Goal: Task Accomplishment & Management: Manage account settings

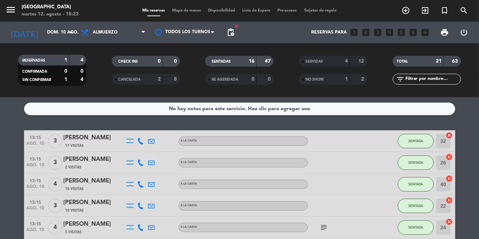
click at [68, 29] on icon "arrow_drop_down" at bounding box center [71, 32] width 9 height 9
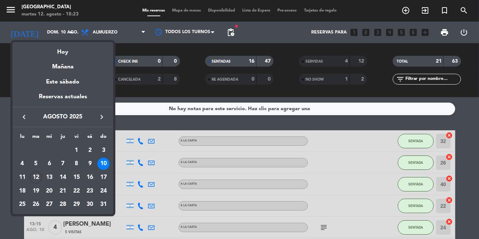
click at [37, 174] on div "12" at bounding box center [36, 177] width 12 height 12
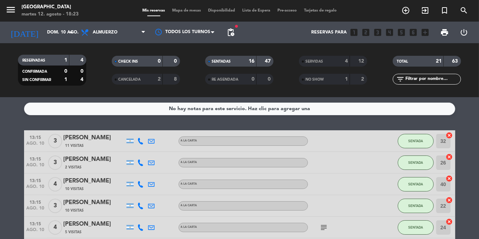
type input "[DATE] ago."
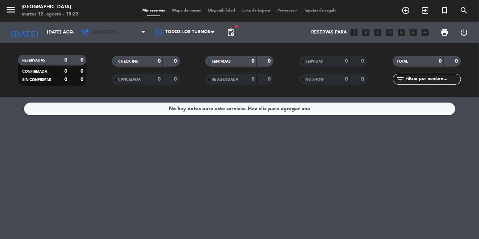
click at [136, 38] on span "Almuerzo" at bounding box center [113, 32] width 72 height 16
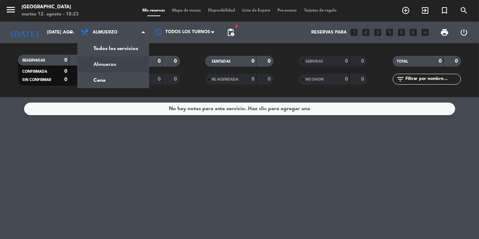
click at [104, 83] on div "menu [GEOGRAPHIC_DATA] martes 12. agosto - 18:23 Mis reservas Mapa de mesas Dis…" at bounding box center [239, 48] width 479 height 97
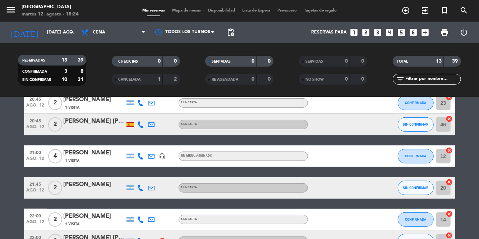
scroll to position [244, 0]
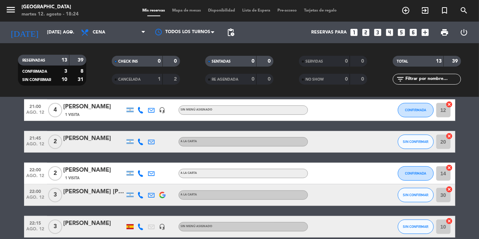
click at [189, 12] on span "Mapa de mesas" at bounding box center [187, 11] width 36 height 4
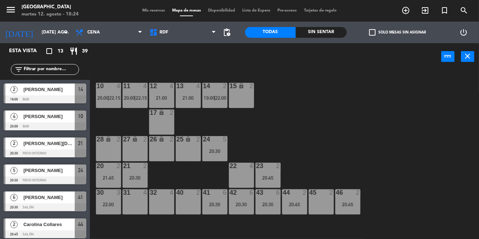
click at [151, 10] on span "Mis reservas" at bounding box center [154, 11] width 30 height 4
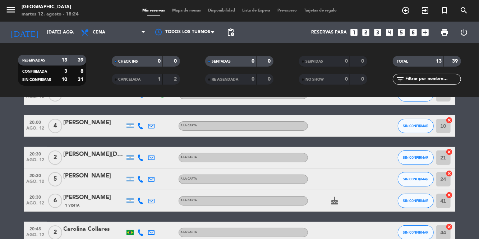
scroll to position [47, 0]
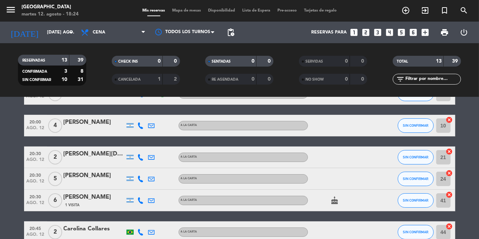
click at [333, 203] on icon "cake" at bounding box center [335, 200] width 9 height 9
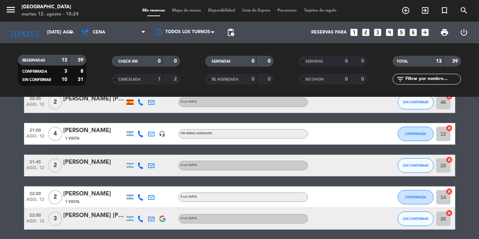
scroll to position [244, 0]
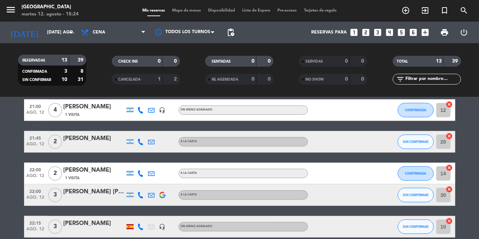
click at [184, 12] on span "Mapa de mesas" at bounding box center [187, 11] width 36 height 4
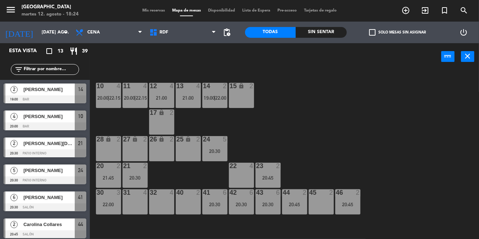
click at [420, 131] on div "10 4 20:00 | 22:15 11 4 20:00 | 22:15 12 4 21:00 13 4 21:00 14 2 19:00 | 22:00 …" at bounding box center [287, 171] width 385 height 203
click at [398, 131] on div "10 4 20:00 | 22:15 11 4 20:00 | 22:15 12 4 21:00 13 4 21:00 14 2 19:00 | 22:00 …" at bounding box center [287, 171] width 385 height 203
click at [220, 200] on div "41 6 20:30" at bounding box center [214, 201] width 25 height 25
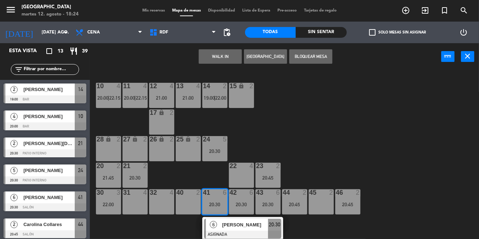
click at [216, 147] on div "24 5 20:30" at bounding box center [214, 148] width 25 height 25
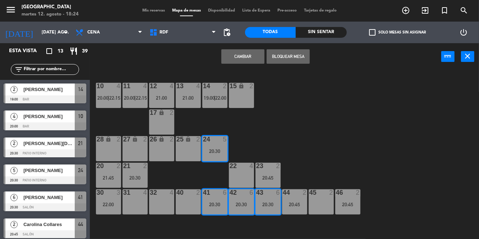
click at [251, 61] on button "Cambiar" at bounding box center [242, 56] width 43 height 14
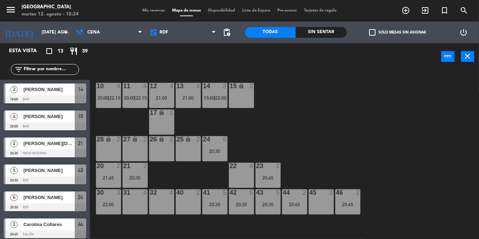
click at [425, 120] on div "10 4 20:00 | 22:15 11 4 20:00 | 22:15 12 4 21:00 13 4 21:00 14 2 19:00 | 22:00 …" at bounding box center [287, 171] width 385 height 203
click at [216, 204] on div "20:30" at bounding box center [214, 204] width 25 height 5
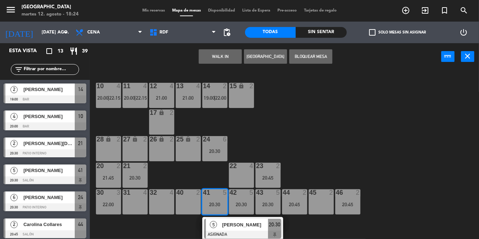
click at [245, 177] on div "22 4" at bounding box center [241, 175] width 25 height 25
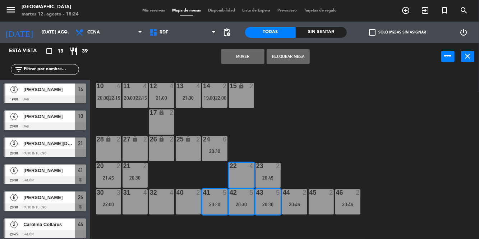
click at [247, 55] on button "Mover" at bounding box center [242, 56] width 43 height 14
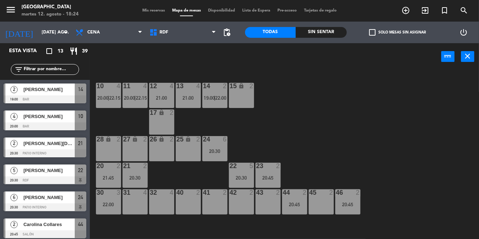
click at [242, 178] on div "20:30" at bounding box center [241, 177] width 25 height 5
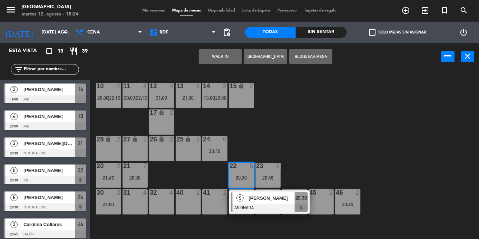
click at [261, 201] on span "[PERSON_NAME]" at bounding box center [272, 198] width 46 height 8
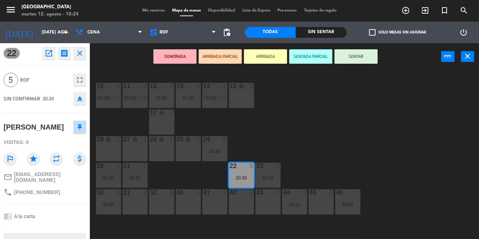
click at [211, 207] on div "41 2" at bounding box center [214, 201] width 25 height 25
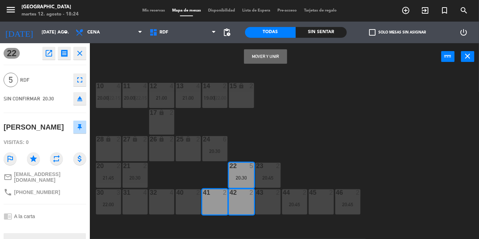
click at [273, 59] on button "Mover y Unir" at bounding box center [265, 56] width 43 height 14
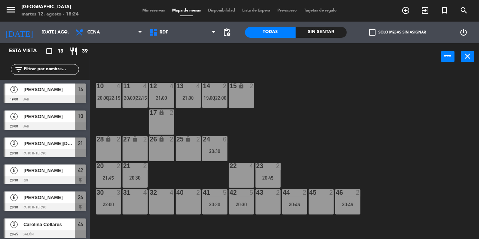
click at [440, 145] on div "10 4 20:00 | 22:15 11 4 20:00 | 22:15 12 4 21:00 13 4 21:00 14 2 19:00 | 22:00 …" at bounding box center [287, 171] width 385 height 203
click at [407, 168] on div "10 4 20:00 | 22:15 11 4 20:00 | 22:15 12 4 21:00 13 4 21:00 14 2 19:00 | 22:00 …" at bounding box center [287, 171] width 385 height 203
click at [274, 175] on div "20:45" at bounding box center [268, 177] width 25 height 5
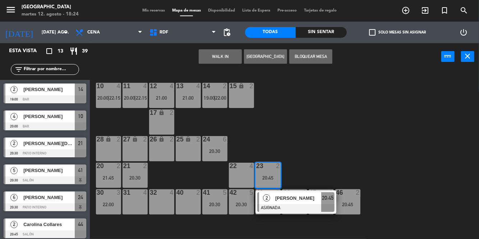
click at [263, 209] on div at bounding box center [295, 208] width 77 height 8
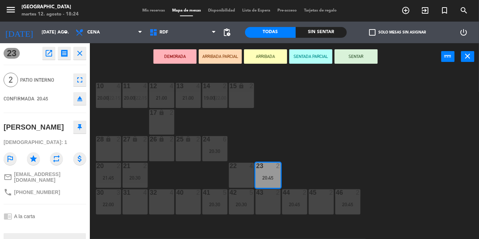
click at [263, 205] on div "43 2" at bounding box center [268, 201] width 25 height 25
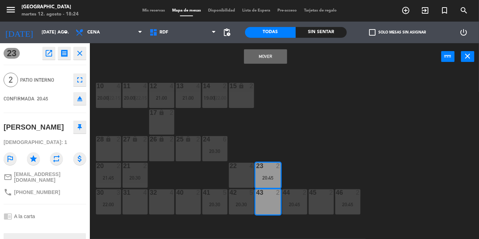
click at [269, 60] on button "Mover" at bounding box center [265, 56] width 43 height 14
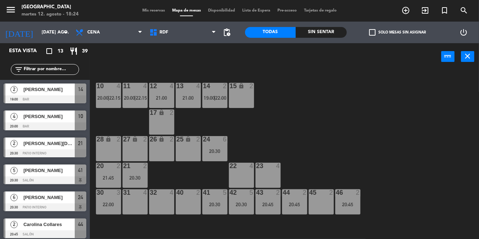
click at [422, 102] on div "10 4 20:00 | 22:15 11 4 20:00 | 22:15 12 4 21:00 13 4 21:00 14 2 19:00 | 22:00 …" at bounding box center [287, 171] width 385 height 203
click at [221, 92] on div "14 2 19:00 | 22:00" at bounding box center [214, 95] width 25 height 25
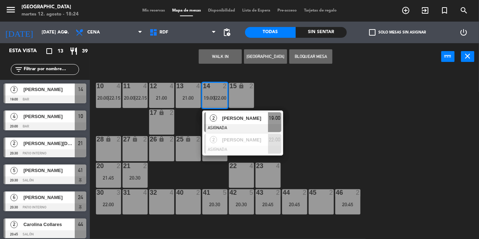
click at [380, 119] on div "10 4 20:00 | 22:15 11 4 20:00 | 22:15 12 4 21:00 13 4 21:00 14 2 19:00 | 22:00 …" at bounding box center [287, 171] width 385 height 203
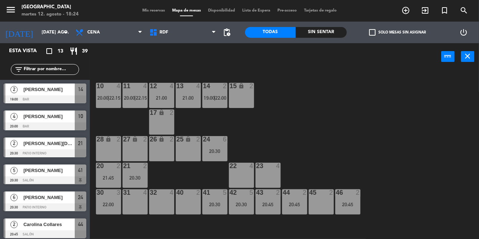
click at [190, 92] on div "13 4 21:00" at bounding box center [188, 95] width 25 height 25
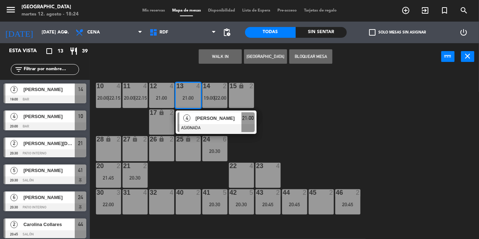
click at [137, 207] on div "31 4" at bounding box center [135, 201] width 25 height 25
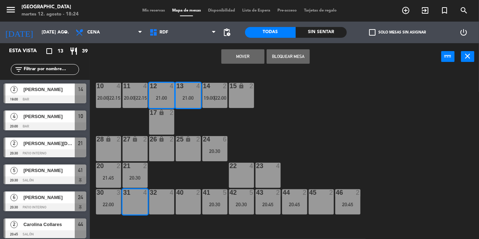
click at [248, 56] on button "Mover" at bounding box center [242, 56] width 43 height 14
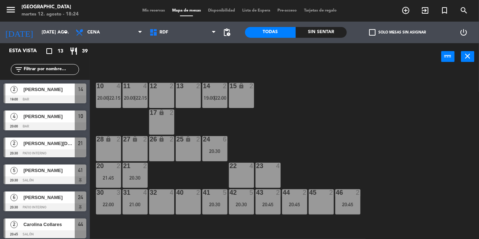
click at [420, 129] on div "10 4 20:00 | 22:15 11 4 20:00 | 22:15 12 2 13 2 14 2 19:00 | 22:00 15 lock 2 17…" at bounding box center [287, 171] width 385 height 203
click at [380, 134] on div "10 4 20:00 | 22:15 11 4 20:00 | 22:15 12 2 13 2 14 2 19:00 | 22:00 15 lock 2 17…" at bounding box center [287, 171] width 385 height 203
click at [375, 134] on div "10 4 20:00 | 22:15 11 4 20:00 | 22:15 12 2 13 2 14 2 19:00 | 22:00 15 lock 2 17…" at bounding box center [287, 171] width 385 height 203
click at [319, 116] on div "10 4 20:00 | 22:15 11 4 20:00 | 22:15 12 2 13 2 14 2 19:00 | 22:00 15 lock 2 17…" at bounding box center [287, 171] width 385 height 203
click at [135, 98] on span "|" at bounding box center [134, 98] width 1 height 6
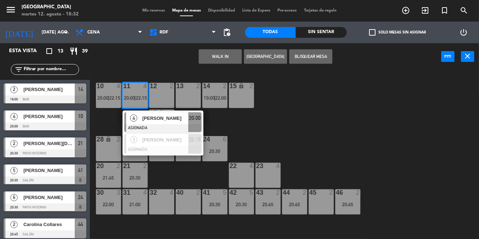
click at [378, 145] on div "10 4 20:00 | 22:15 11 4 20:00 | 22:15 4 [PERSON_NAME] ASIGNADA 20:00 3 [PERSON_…" at bounding box center [287, 171] width 385 height 203
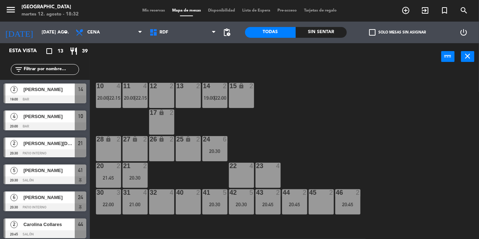
click at [374, 148] on div "10 4 20:00 | 22:15 11 4 20:00 | 22:15 12 2 13 2 14 2 19:00 | 22:00 15 lock 2 17…" at bounding box center [287, 171] width 385 height 203
click at [387, 134] on div "10 4 20:00 | 22:15 11 4 20:00 | 22:15 12 2 13 2 14 2 19:00 | 22:00 15 lock 2 17…" at bounding box center [287, 171] width 385 height 203
click at [399, 148] on div "10 4 20:00 | 22:15 11 4 20:00 | 22:15 12 2 13 2 14 2 19:00 | 22:00 15 lock 2 17…" at bounding box center [287, 171] width 385 height 203
click at [398, 138] on div "10 4 20:00 | 22:15 11 4 20:00 | 22:15 12 2 13 2 14 2 19:00 | 22:00 15 lock 2 17…" at bounding box center [287, 171] width 385 height 203
click at [115, 204] on div "22:00" at bounding box center [108, 204] width 25 height 5
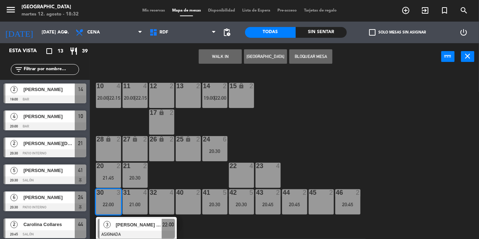
click at [138, 152] on div "27 lock 2" at bounding box center [135, 148] width 25 height 25
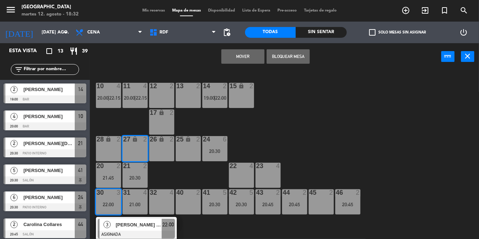
click at [161, 152] on div "26 lock 2" at bounding box center [161, 148] width 25 height 25
click at [246, 60] on button "Mover y Unir" at bounding box center [242, 56] width 43 height 14
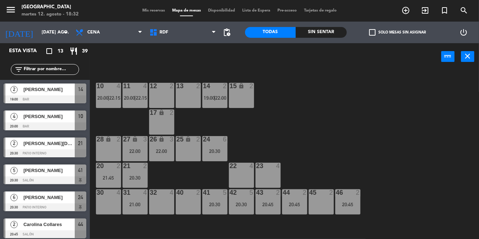
click at [109, 99] on span "|" at bounding box center [108, 98] width 1 height 6
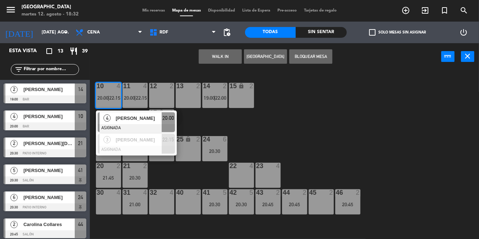
click at [111, 198] on div "30 4" at bounding box center [108, 201] width 25 height 25
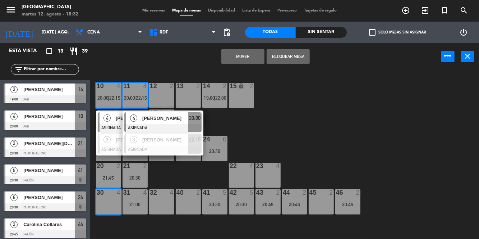
click at [240, 54] on button "Mover" at bounding box center [242, 56] width 43 height 14
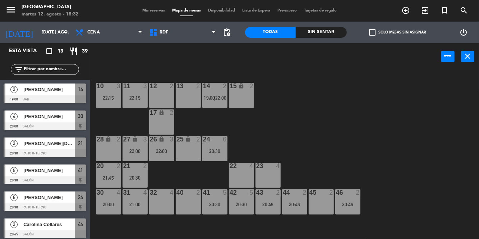
click at [143, 12] on span "Mis reservas" at bounding box center [154, 11] width 30 height 4
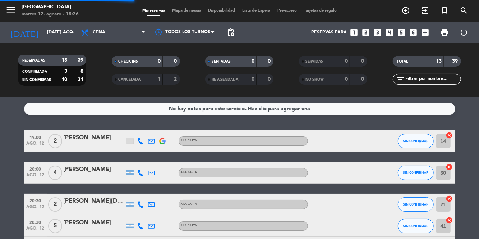
click at [189, 16] on div "menu [GEOGRAPHIC_DATA] martes 12. agosto - 18:36 Mis reservas Mapa de mesas Dis…" at bounding box center [239, 11] width 479 height 22
click at [180, 10] on span "Mapa de mesas" at bounding box center [187, 11] width 36 height 4
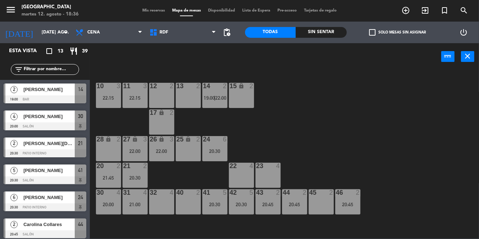
click at [168, 197] on div "32 4" at bounding box center [161, 201] width 25 height 25
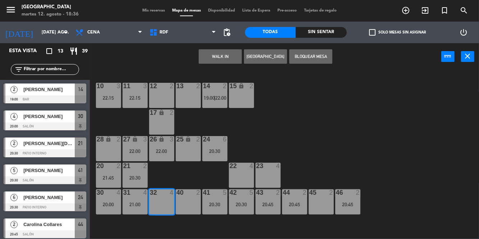
click at [227, 50] on button "WALK IN" at bounding box center [220, 56] width 43 height 14
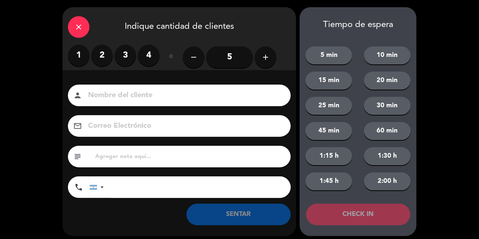
click at [77, 26] on icon "close" at bounding box center [78, 27] width 9 height 9
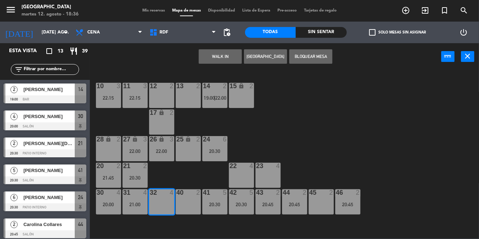
click at [366, 135] on div "10 3 22:15 11 3 22:15 12 2 13 2 14 2 19:00 | 22:00 15 lock 2 17 lock 2 24 6 20:…" at bounding box center [287, 154] width 385 height 169
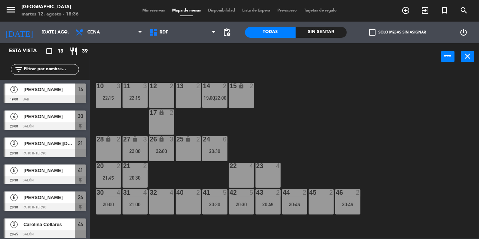
click at [139, 198] on div "31 4 21:00" at bounding box center [135, 201] width 25 height 25
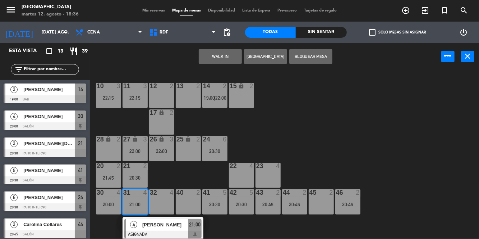
click at [368, 114] on div "10 3 22:15 11 3 22:15 12 2 13 2 14 2 19:00 | 22:00 15 lock 2 17 lock 2 24 6 20:…" at bounding box center [287, 154] width 385 height 169
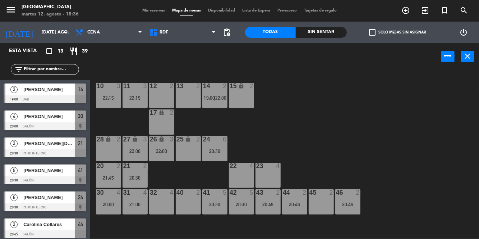
click at [162, 206] on div "32 4" at bounding box center [161, 201] width 25 height 25
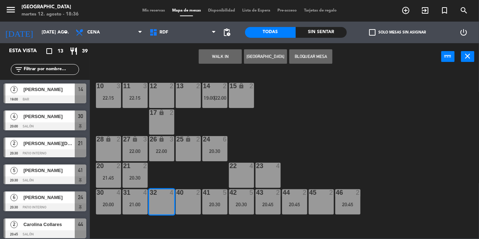
click at [275, 56] on button "[GEOGRAPHIC_DATA]" at bounding box center [265, 56] width 43 height 14
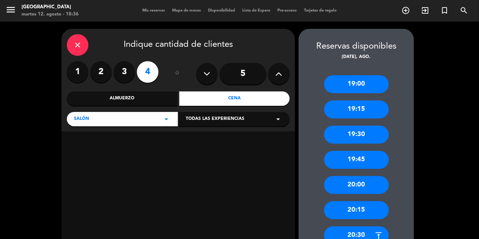
click at [370, 81] on div "19:00" at bounding box center [356, 84] width 65 height 18
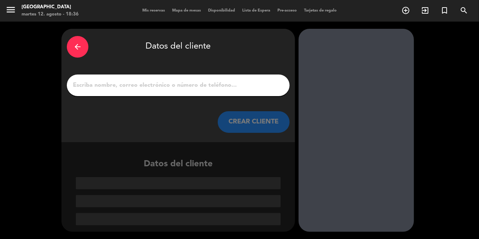
click at [208, 82] on input "1" at bounding box center [178, 85] width 212 height 10
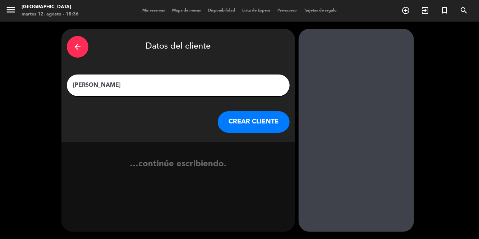
type input "[PERSON_NAME]"
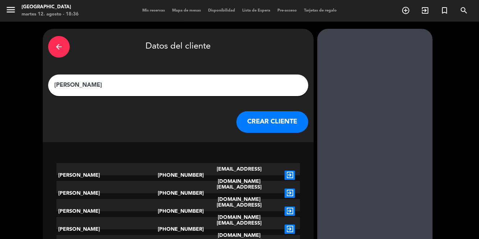
click at [285, 206] on icon "exit_to_app" at bounding box center [290, 210] width 10 height 9
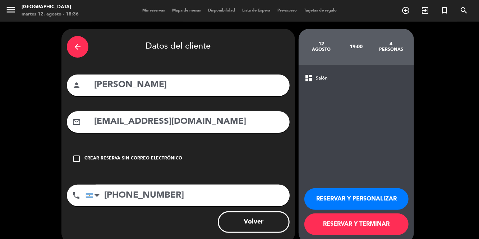
click at [373, 210] on button "RESERVAR Y PERSONALIZAR" at bounding box center [357, 199] width 104 height 22
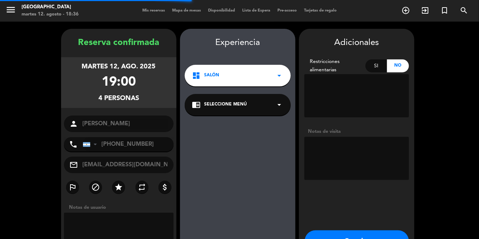
scroll to position [15, 0]
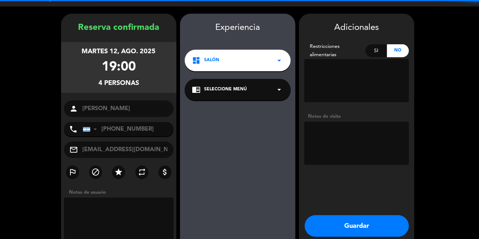
click at [380, 215] on button "Guardar" at bounding box center [357, 226] width 104 height 22
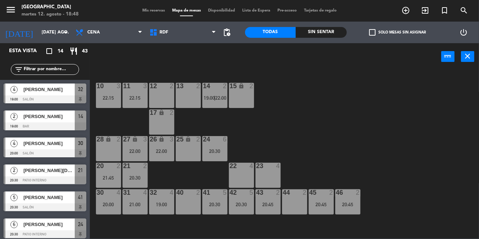
scroll to position [9, 0]
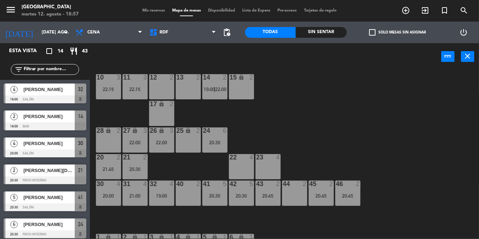
click at [60, 35] on input "[DATE] ago." at bounding box center [68, 32] width 61 height 12
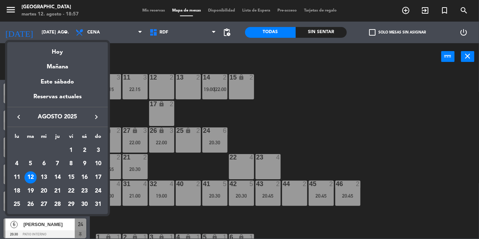
click at [71, 189] on div "22" at bounding box center [71, 191] width 12 height 12
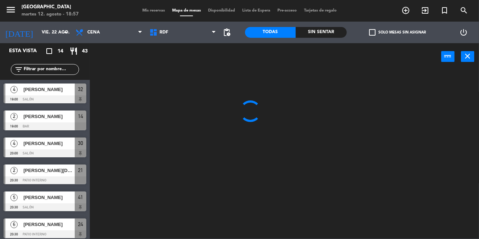
scroll to position [0, 0]
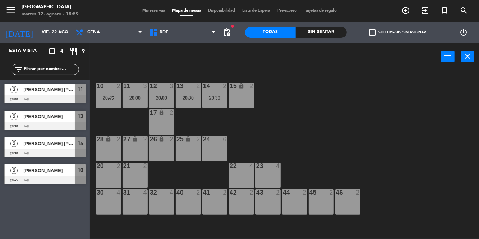
click at [49, 30] on input "vie. 22 ago." at bounding box center [68, 32] width 61 height 12
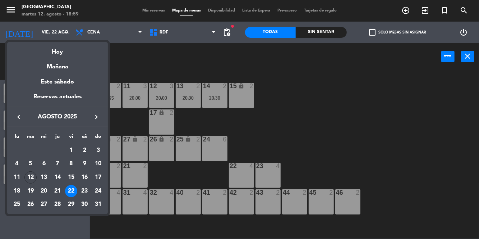
click at [30, 176] on div "12" at bounding box center [30, 177] width 12 height 12
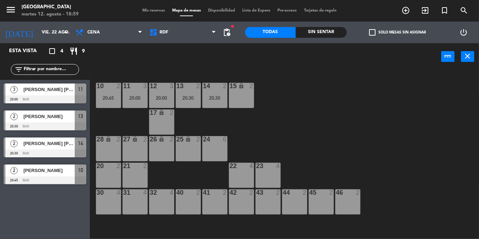
type input "[DATE] ago."
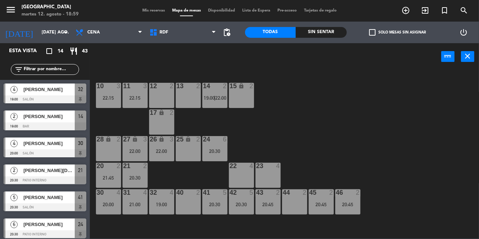
click at [161, 207] on div "32 4 19:00" at bounding box center [161, 201] width 25 height 25
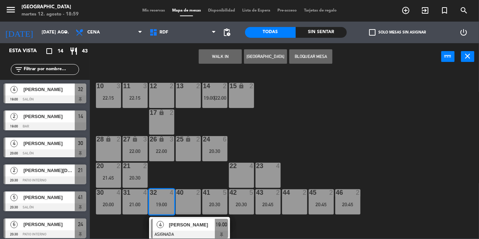
click at [129, 199] on div "31 4 21:00" at bounding box center [135, 201] width 25 height 25
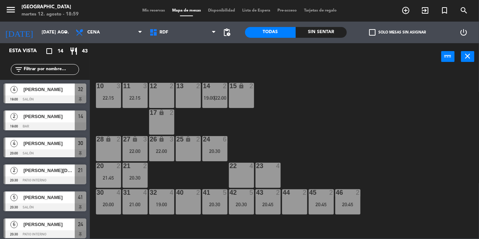
click at [419, 128] on div "10 3 22:15 11 3 22:15 12 2 13 2 14 2 19:00 | 22:00 15 lock 2 17 lock 2 24 6 20:…" at bounding box center [287, 154] width 385 height 169
click at [132, 206] on div "21:00" at bounding box center [135, 204] width 25 height 5
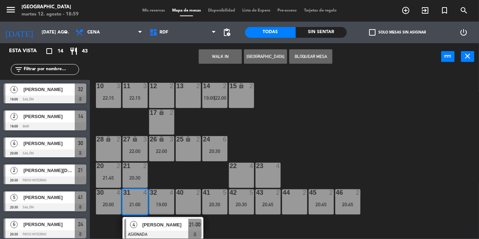
click at [446, 129] on div "10 3 22:15 11 3 22:15 12 2 13 2 14 2 19:00 | 22:00 15 lock 2 17 lock 2 24 6 20:…" at bounding box center [287, 154] width 385 height 169
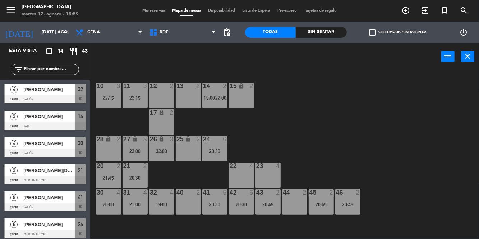
click at [374, 115] on div "10 3 22:15 11 3 22:15 12 2 13 2 14 2 19:00 | 22:00 15 lock 2 17 lock 2 24 6 20:…" at bounding box center [287, 154] width 385 height 169
click at [401, 125] on div "10 3 22:15 11 3 22:15 12 2 13 2 14 2 19:00 | 22:00 15 lock 2 17 lock 2 24 6 20:…" at bounding box center [287, 154] width 385 height 169
click at [149, 3] on div "menu [GEOGRAPHIC_DATA] martes 12. agosto - 18:59 Mis reservas Mapa de mesas Dis…" at bounding box center [239, 11] width 479 height 22
click at [155, 10] on span "Mis reservas" at bounding box center [154, 11] width 30 height 4
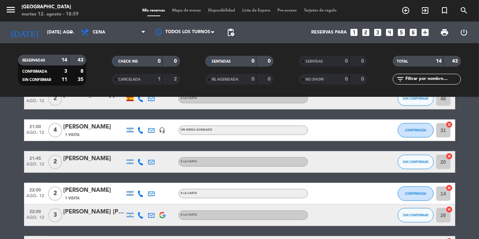
scroll to position [243, 0]
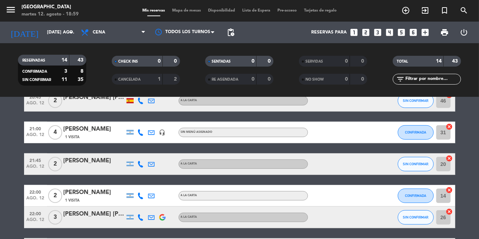
click at [96, 124] on div "[PERSON_NAME]" at bounding box center [94, 128] width 61 height 9
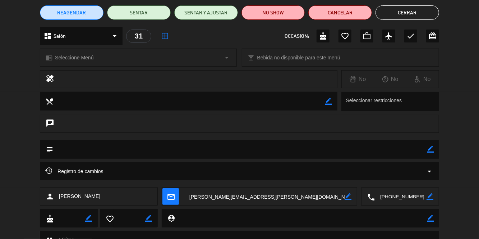
scroll to position [91, 0]
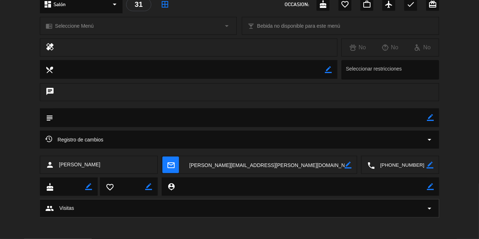
click at [431, 116] on icon "border_color" at bounding box center [430, 117] width 7 height 7
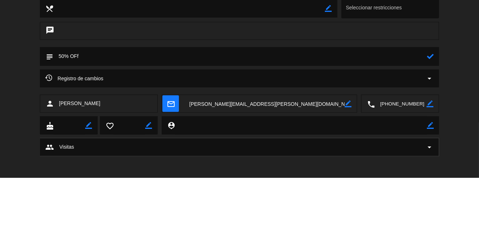
type textarea "50% OFf"
click at [434, 115] on icon at bounding box center [430, 117] width 7 height 7
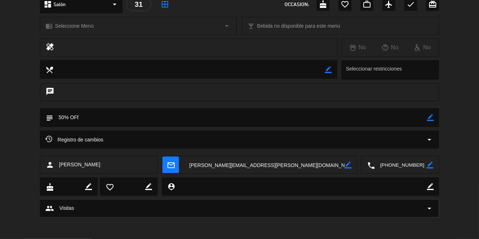
scroll to position [0, 0]
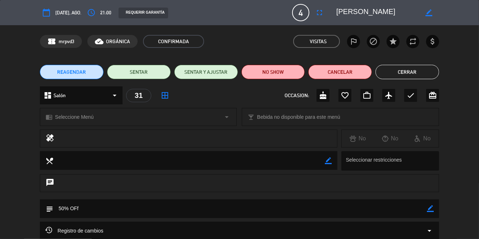
click at [437, 67] on button "Cerrar" at bounding box center [408, 72] width 64 height 14
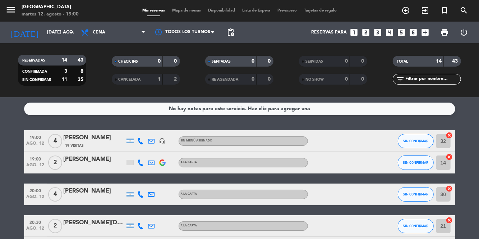
click at [88, 142] on div "19 Visitas" at bounding box center [94, 145] width 61 height 6
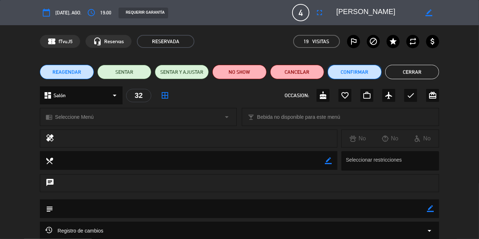
click at [369, 71] on button "Confirmar" at bounding box center [355, 72] width 54 height 14
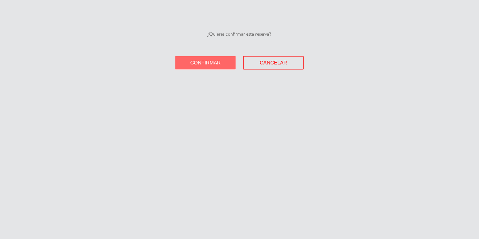
click at [222, 63] on button "Confirmar" at bounding box center [205, 62] width 60 height 13
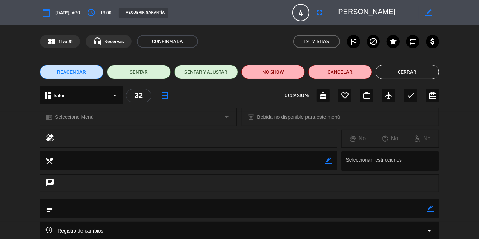
click at [427, 73] on button "Cerrar" at bounding box center [408, 72] width 64 height 14
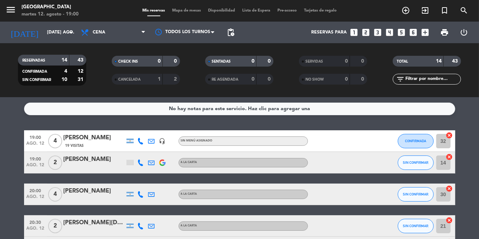
click at [142, 191] on icon at bounding box center [141, 194] width 6 height 6
click at [157, 179] on span at bounding box center [159, 182] width 6 height 6
click at [190, 12] on span "Mapa de mesas" at bounding box center [187, 11] width 36 height 4
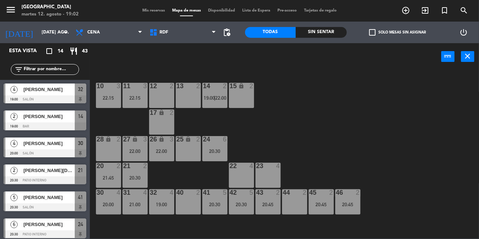
click at [408, 144] on div "10 3 22:15 11 3 22:15 12 2 13 2 14 2 19:00 | 22:00 15 lock 2 17 lock 2 24 6 20:…" at bounding box center [287, 154] width 385 height 169
click at [422, 137] on div "10 3 22:15 11 3 22:15 12 2 13 2 14 2 19:00 | 22:00 15 lock 2 17 lock 2 24 6 20:…" at bounding box center [287, 154] width 385 height 169
click at [403, 114] on div "10 3 22:15 11 3 22:15 12 2 13 2 14 2 19:00 | 22:00 15 lock 2 17 lock 2 24 6 20:…" at bounding box center [287, 154] width 385 height 169
click at [352, 123] on div "10 3 22:15 11 3 22:15 12 2 13 2 14 2 19:00 | 22:00 15 lock 2 17 lock 2 24 6 20:…" at bounding box center [287, 154] width 385 height 169
click at [380, 137] on div "10 3 22:15 11 3 22:15 12 2 13 2 14 2 19:00 | 22:00 15 lock 2 17 lock 2 24 6 20:…" at bounding box center [287, 154] width 385 height 169
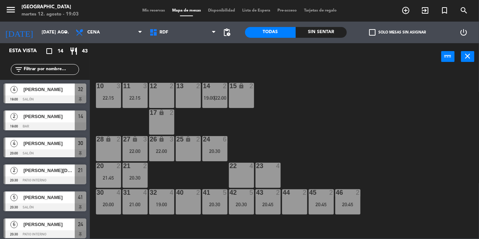
click at [364, 125] on div "10 3 22:15 11 3 22:15 12 2 13 2 14 2 19:00 | 22:00 15 lock 2 17 lock 2 24 6 20:…" at bounding box center [287, 154] width 385 height 169
click at [63, 95] on div "[PERSON_NAME]" at bounding box center [49, 89] width 52 height 12
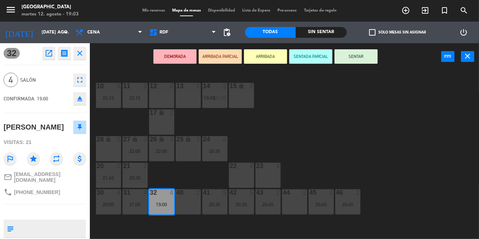
click at [226, 147] on div "24 6 20:30" at bounding box center [214, 148] width 25 height 25
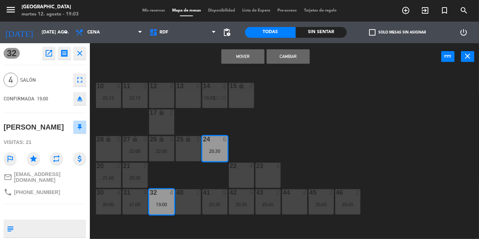
click at [255, 58] on button "Mover" at bounding box center [242, 56] width 43 height 14
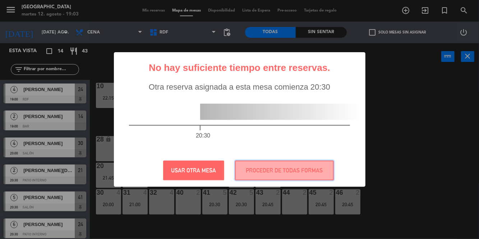
click at [280, 168] on button "PROCEDER DE TODAS FORMAS" at bounding box center [284, 170] width 99 height 20
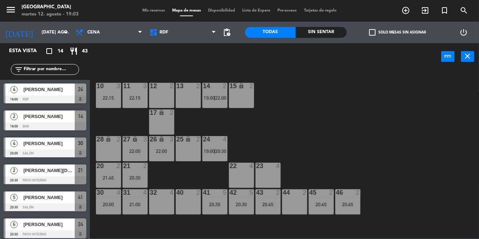
click at [450, 138] on div "10 3 22:15 11 3 22:15 12 2 13 2 14 2 19:00 | 22:00 15 lock 2 17 lock 2 24 4 19:…" at bounding box center [287, 154] width 385 height 169
click at [435, 133] on div "10 3 22:15 11 3 22:15 12 2 13 2 14 2 19:00 | 22:00 15 lock 2 17 lock 2 24 4 19:…" at bounding box center [287, 154] width 385 height 169
click at [148, 10] on span "Mis reservas" at bounding box center [154, 11] width 30 height 4
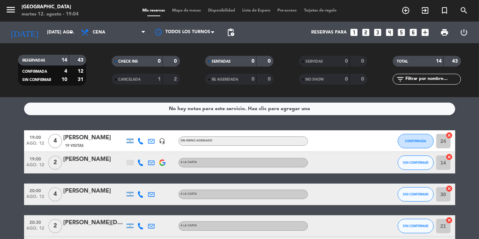
click at [188, 9] on span "Mapa de mesas" at bounding box center [187, 11] width 36 height 4
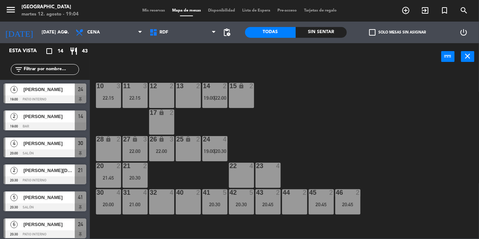
click at [40, 124] on div at bounding box center [45, 126] width 83 height 8
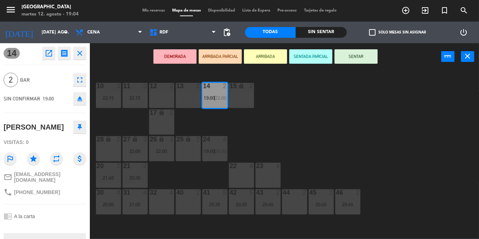
click at [403, 136] on div "10 3 22:15 11 3 22:15 12 2 13 2 14 2 19:00 | 22:00 15 lock 2 17 lock 2 24 4 19:…" at bounding box center [287, 154] width 385 height 169
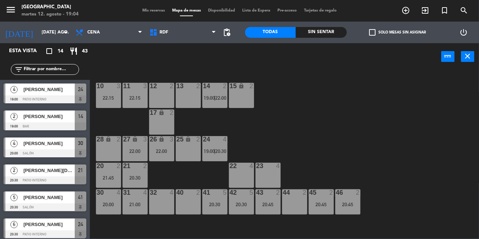
click at [204, 89] on div "14" at bounding box center [203, 86] width 0 height 6
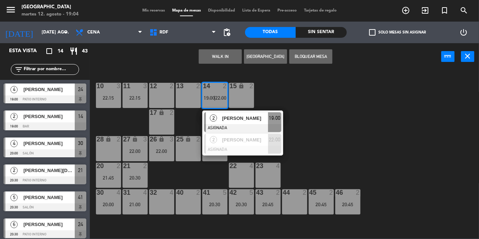
click at [252, 114] on div "[PERSON_NAME]" at bounding box center [244, 118] width 47 height 12
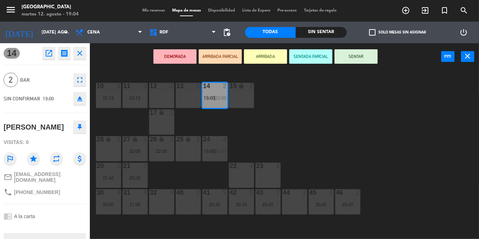
click at [406, 109] on div "10 3 22:15 11 3 22:15 12 2 13 2 14 2 19:00 | 22:00 15 lock 2 17 lock 2 24 4 19:…" at bounding box center [287, 154] width 385 height 169
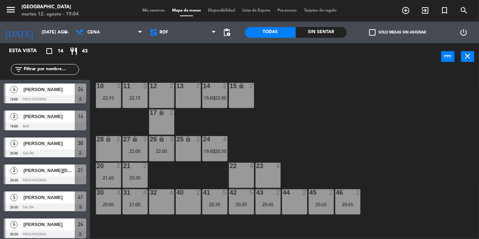
click at [135, 177] on div "20:30" at bounding box center [135, 177] width 25 height 5
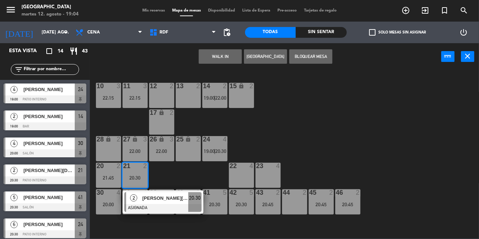
click at [241, 175] on div "22 4" at bounding box center [241, 175] width 25 height 25
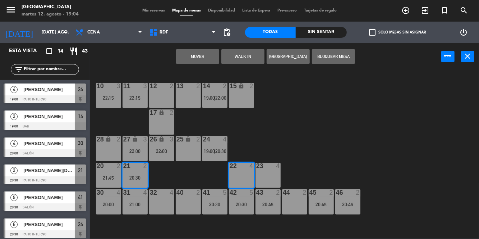
click at [205, 58] on button "Mover" at bounding box center [197, 56] width 43 height 14
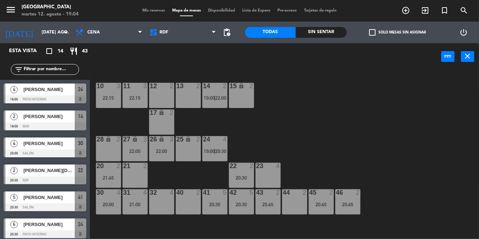
click at [211, 93] on div "14 2 19:00 | 22:00" at bounding box center [214, 95] width 25 height 25
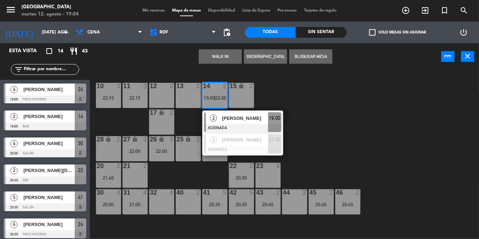
click at [244, 123] on div "[PERSON_NAME]" at bounding box center [244, 118] width 47 height 12
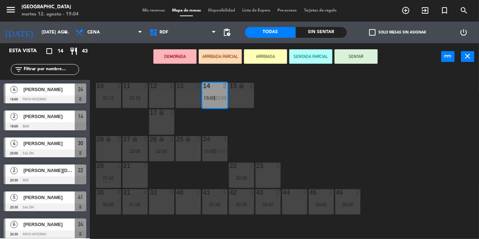
click at [129, 183] on div "21 2" at bounding box center [135, 175] width 25 height 25
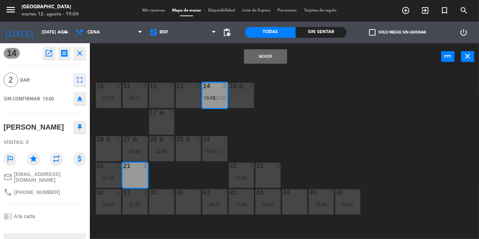
click at [262, 57] on button "Mover" at bounding box center [265, 56] width 43 height 14
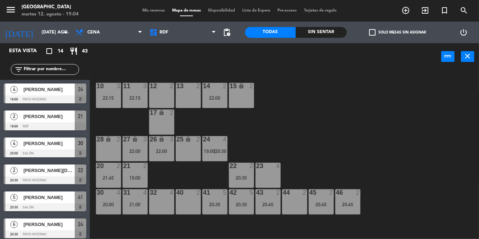
click at [134, 178] on div "19:00" at bounding box center [135, 177] width 25 height 5
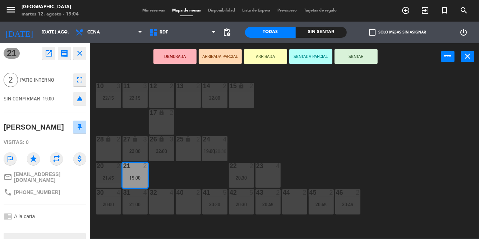
click at [448, 113] on div "10 3 22:15 11 3 22:15 12 2 13 2 14 2 22:00 15 lock 2 17 lock 2 24 4 19:00 | 20:…" at bounding box center [287, 154] width 385 height 169
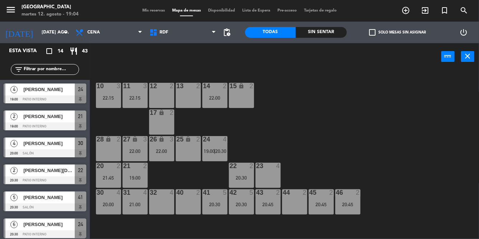
click at [126, 174] on div "21 2 19:00" at bounding box center [135, 175] width 25 height 25
click at [108, 170] on div "20 2 21:45" at bounding box center [108, 175] width 25 height 25
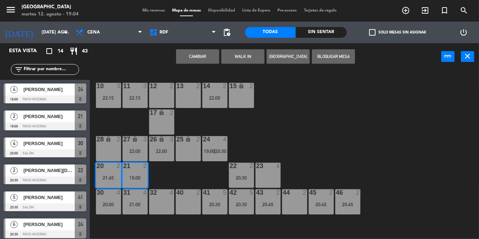
click at [202, 55] on button "Cambiar" at bounding box center [197, 56] width 43 height 14
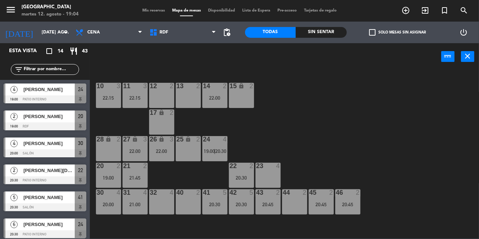
click at [105, 175] on div "19:00" at bounding box center [108, 177] width 25 height 5
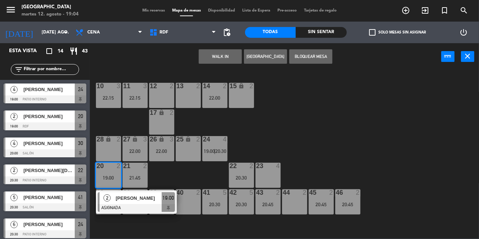
click at [140, 201] on span "[PERSON_NAME]" at bounding box center [139, 198] width 46 height 8
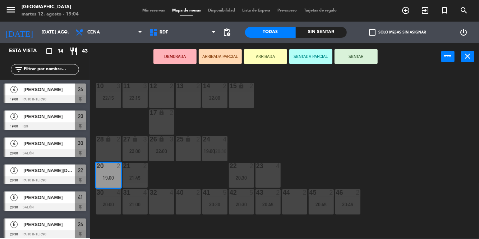
click at [370, 54] on button "SENTAR" at bounding box center [356, 56] width 43 height 14
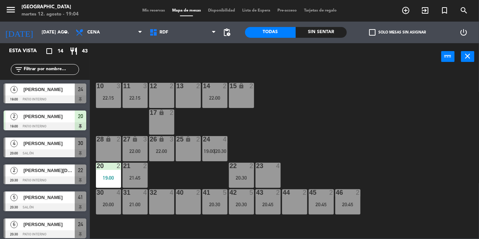
click at [354, 104] on div "10 3 22:15 11 3 22:15 12 2 13 2 14 2 22:00 15 lock 2 17 lock 2 24 4 19:00 | 20:…" at bounding box center [287, 154] width 385 height 169
click at [241, 175] on div "20:30" at bounding box center [241, 177] width 25 height 5
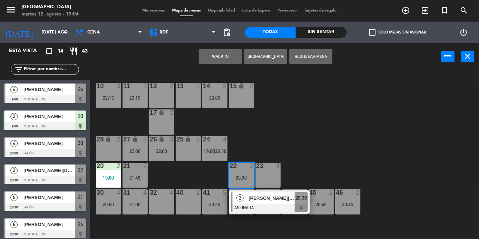
click at [160, 93] on div "12 2" at bounding box center [161, 95] width 25 height 25
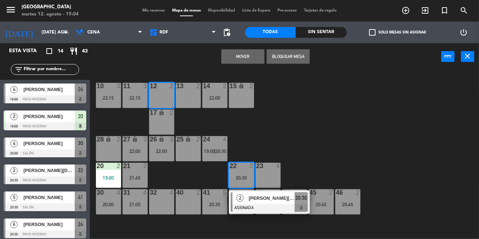
click at [248, 55] on button "Mover" at bounding box center [242, 56] width 43 height 14
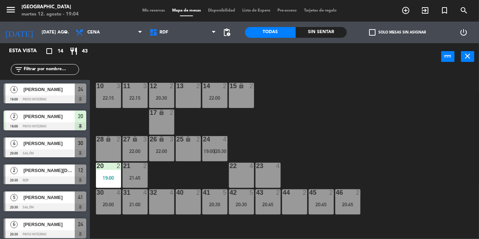
click at [424, 127] on div "10 3 22:15 11 3 22:15 12 2 20:30 13 2 14 2 22:00 15 lock 2 17 lock 2 24 4 19:00…" at bounding box center [287, 154] width 385 height 169
click at [338, 119] on div "10 3 22:15 11 3 22:15 12 2 20:30 13 2 14 2 22:00 15 lock 2 17 lock 2 24 4 19:00…" at bounding box center [287, 154] width 385 height 169
click at [366, 116] on div "10 3 22:15 11 3 22:15 12 2 20:30 13 2 14 2 22:00 15 lock 2 17 lock 2 24 4 19:00…" at bounding box center [287, 154] width 385 height 169
click at [313, 113] on div "10 3 22:15 11 3 22:15 12 2 20:30 13 2 14 2 22:00 15 lock 2 17 lock 2 24 4 19:00…" at bounding box center [287, 154] width 385 height 169
click at [219, 136] on div at bounding box center [215, 139] width 12 height 6
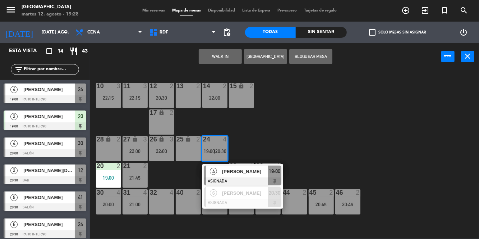
click at [248, 174] on span "[PERSON_NAME]" at bounding box center [245, 172] width 46 height 8
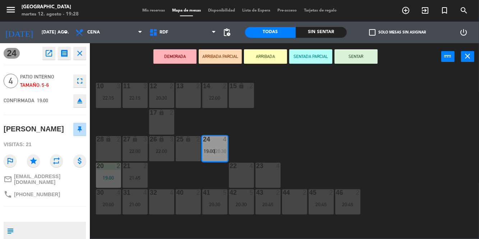
click at [370, 59] on button "SENTAR" at bounding box center [356, 56] width 43 height 14
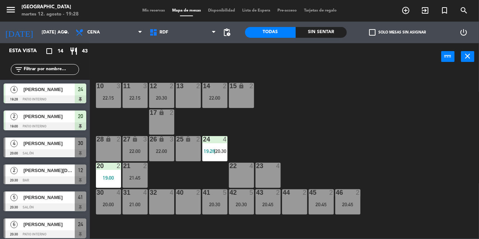
click at [365, 125] on div "10 3 22:15 11 3 22:15 12 2 20:30 13 2 14 2 22:00 15 lock 2 17 lock 2 24 4 19:28…" at bounding box center [287, 154] width 385 height 169
click at [152, 10] on span "Mis reservas" at bounding box center [154, 11] width 30 height 4
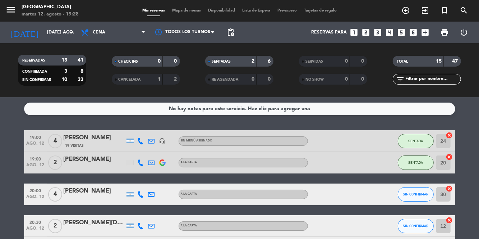
click at [140, 196] on icon at bounding box center [141, 194] width 6 height 6
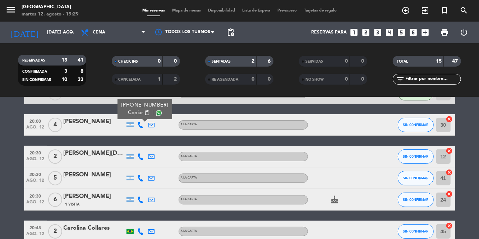
click at [143, 156] on icon at bounding box center [141, 156] width 6 height 6
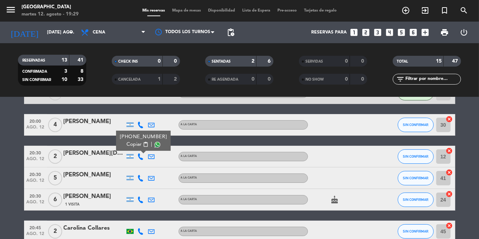
click at [157, 143] on span at bounding box center [158, 145] width 6 height 6
click at [140, 179] on icon at bounding box center [141, 178] width 6 height 6
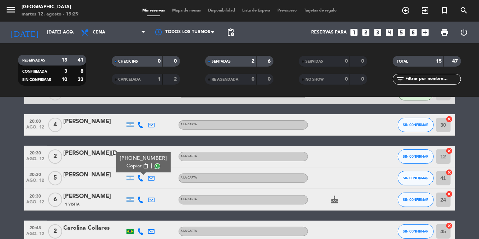
click at [157, 165] on span at bounding box center [158, 166] width 6 height 6
